Goal: Task Accomplishment & Management: Manage account settings

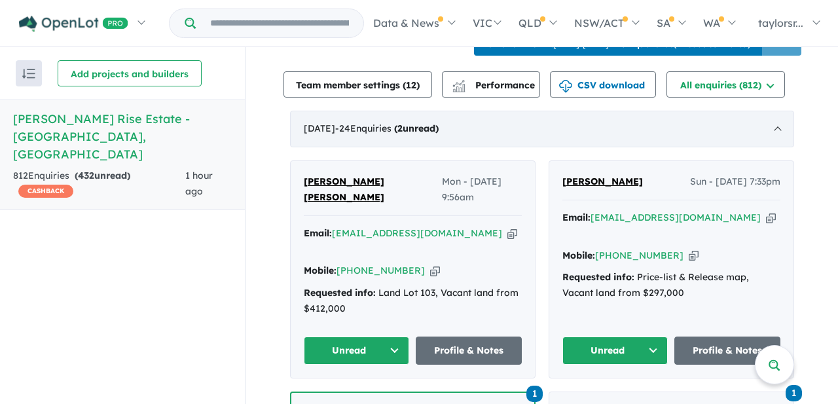
scroll to position [470, 0]
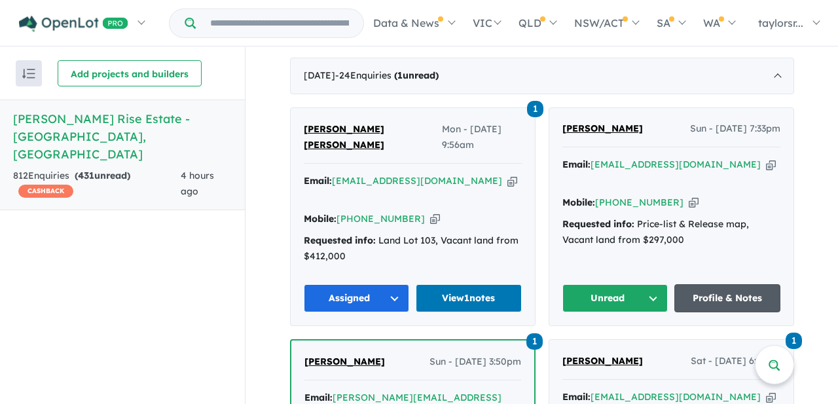
scroll to position [504, 0]
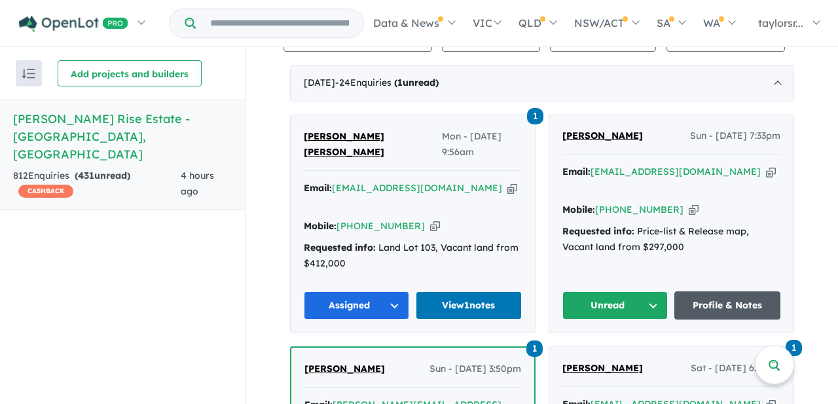
click at [731, 291] on link "Profile & Notes" at bounding box center [727, 305] width 106 height 28
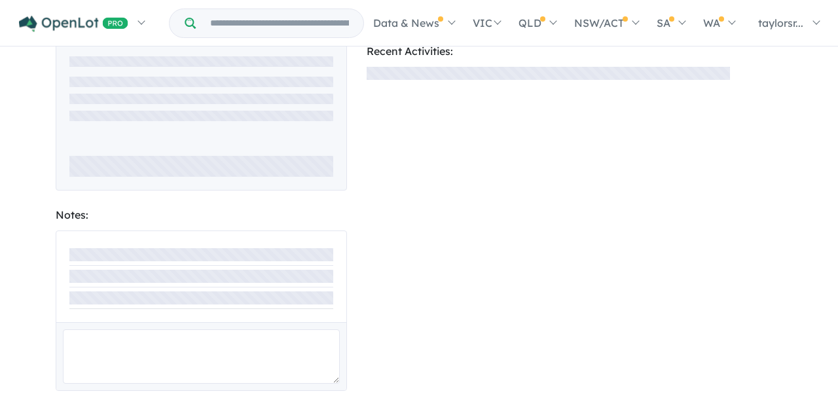
scroll to position [32, 0]
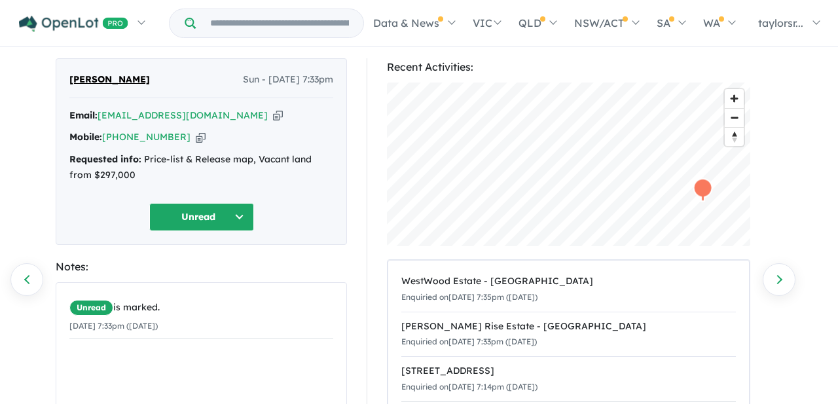
click at [242, 212] on button "Unread" at bounding box center [201, 217] width 105 height 28
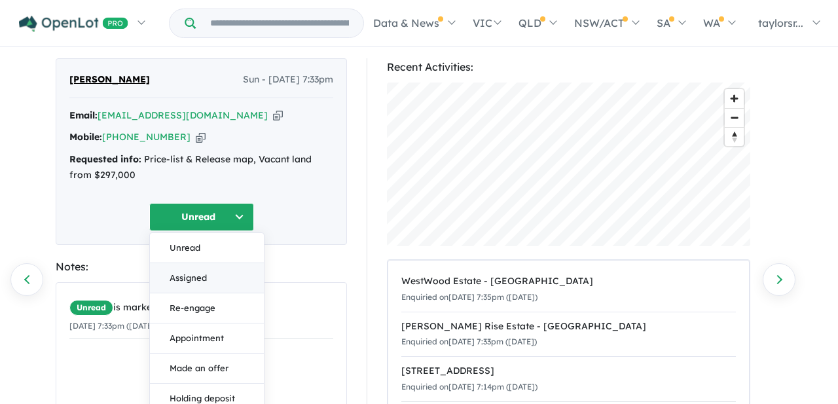
click at [198, 274] on button "Assigned" at bounding box center [207, 278] width 114 height 30
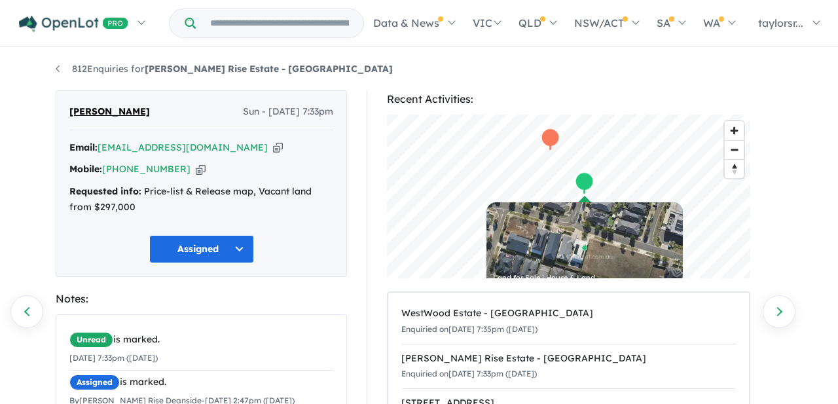
scroll to position [220, 0]
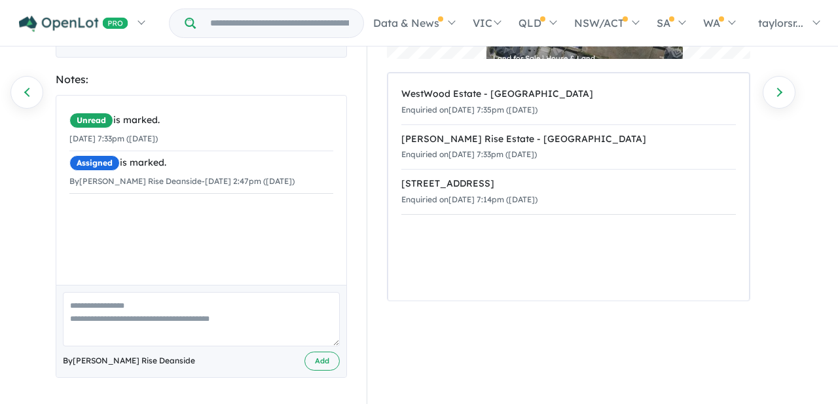
click at [109, 319] on textarea at bounding box center [201, 319] width 277 height 54
paste textarea "**********"
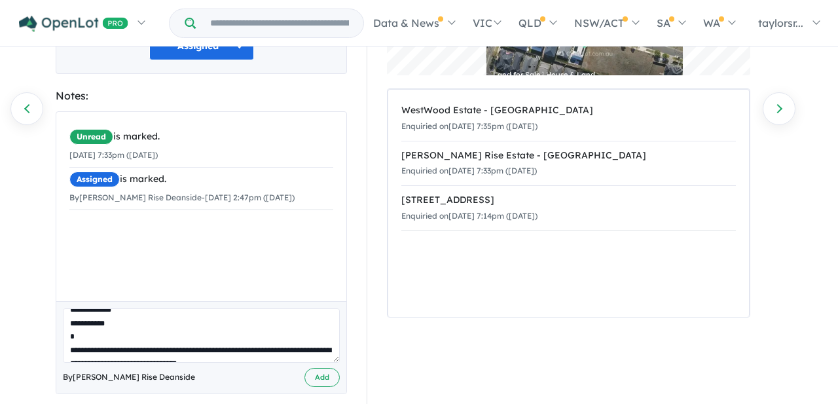
scroll to position [28, 0]
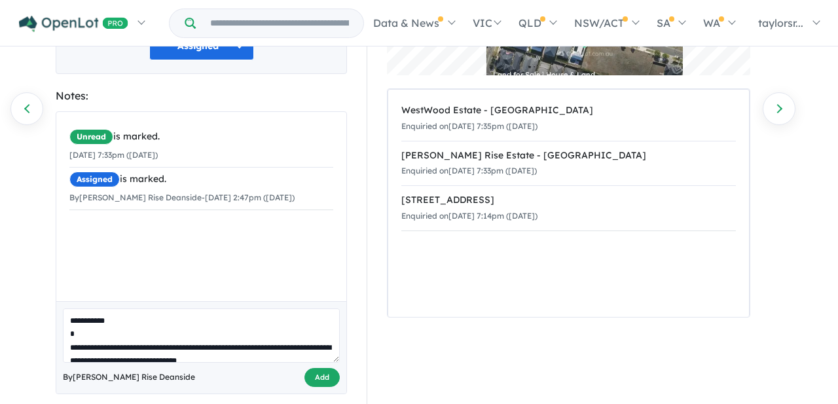
type textarea "**********"
click at [315, 382] on button "Add" at bounding box center [321, 377] width 35 height 19
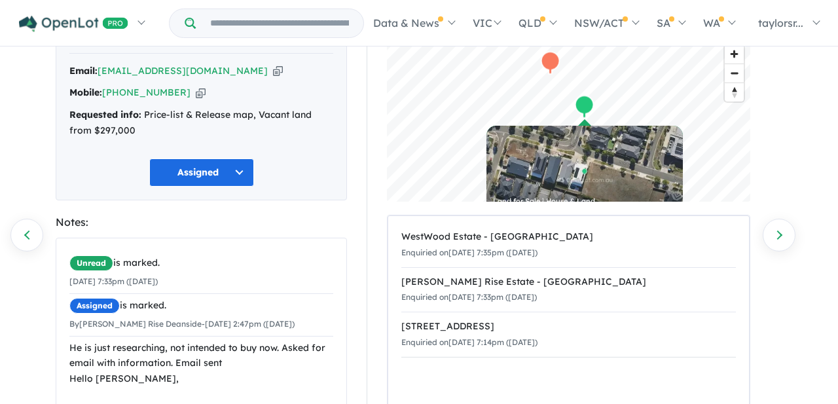
scroll to position [0, 0]
